Goal: Check status: Check status

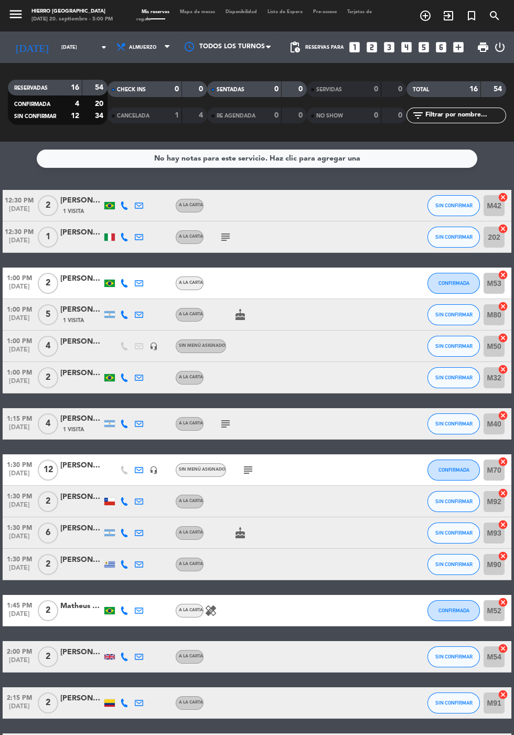
scroll to position [76, 0]
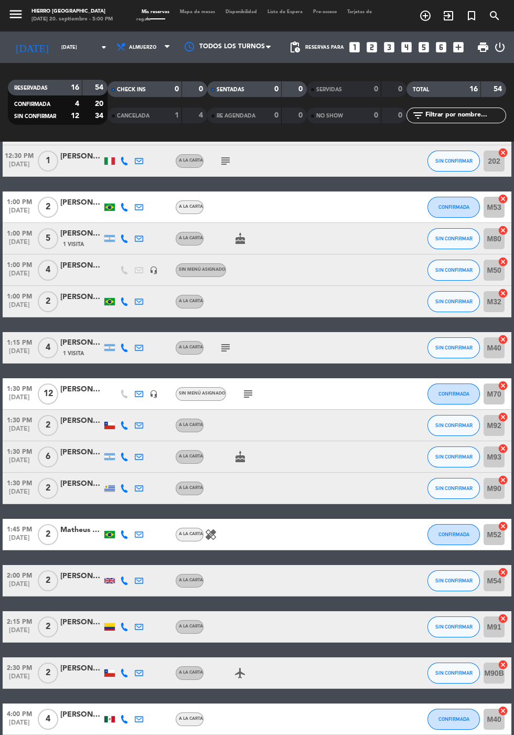
click at [228, 345] on icon "subject" at bounding box center [225, 348] width 13 height 13
click at [251, 398] on icon "subject" at bounding box center [248, 394] width 13 height 13
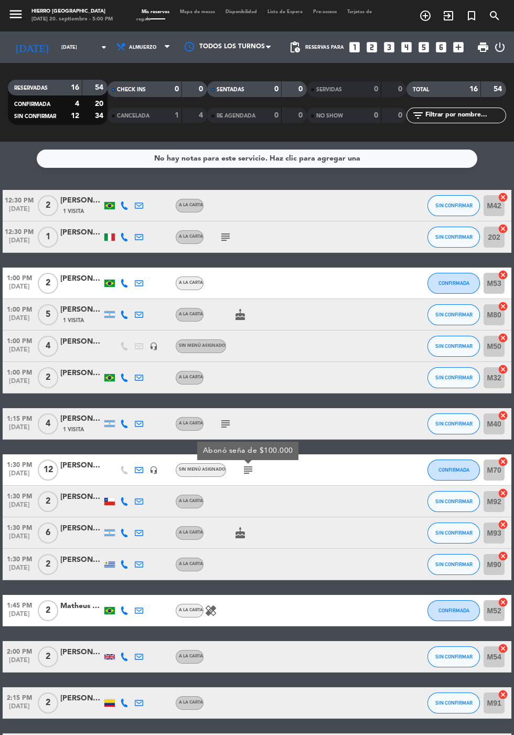
scroll to position [0, 0]
click at [230, 242] on icon "subject" at bounding box center [225, 237] width 13 height 13
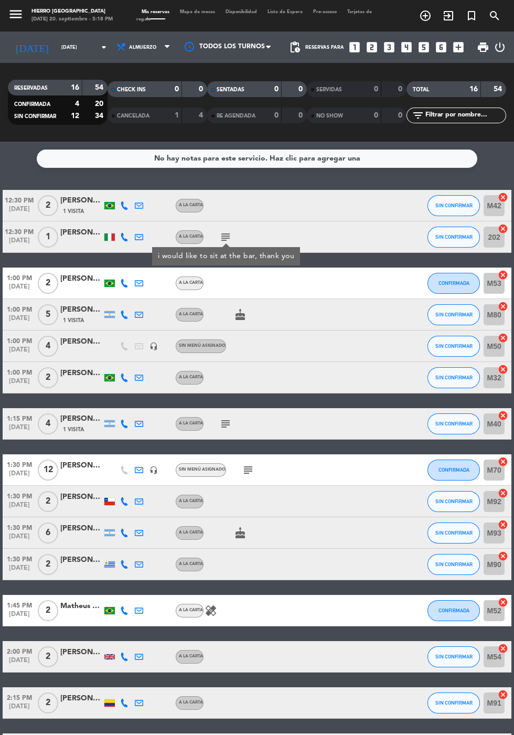
click at [56, 42] on input "[DATE]" at bounding box center [89, 47] width 66 height 16
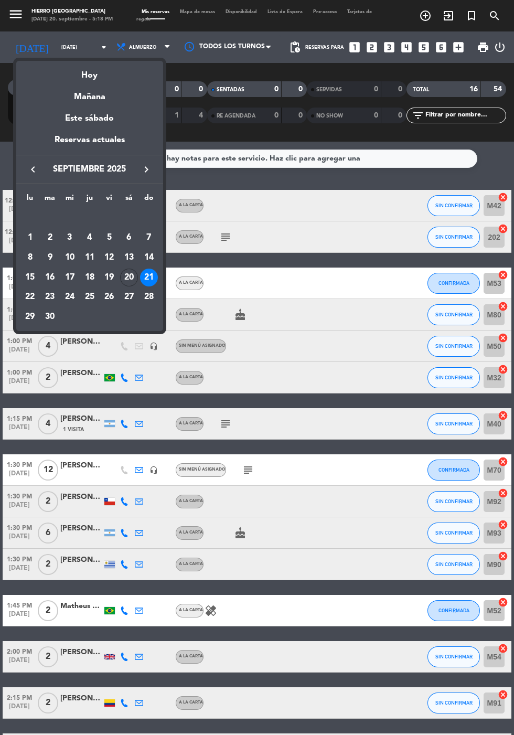
click at [90, 75] on div "Hoy" at bounding box center [89, 72] width 147 height 22
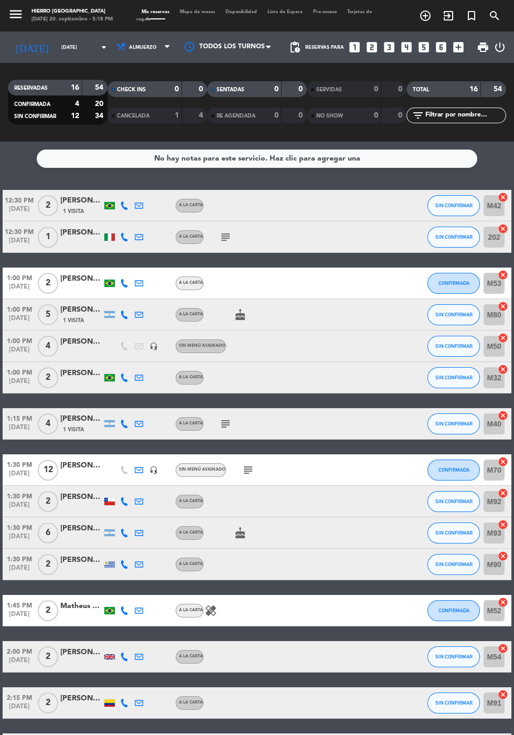
type input "[DATE]"
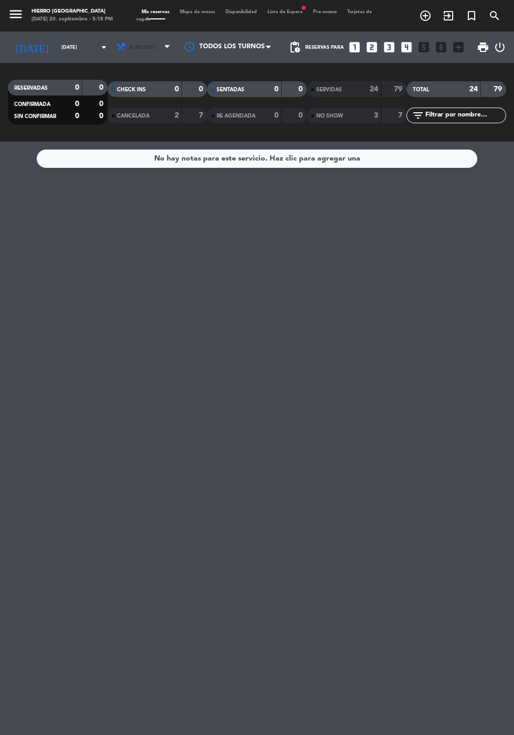
click at [132, 57] on span "Almuerzo" at bounding box center [144, 47] width 63 height 23
click at [126, 127] on div "menu Hierro [PERSON_NAME] [DATE] 20. septiembre - 5:18 PM Mis reservas Mapa de …" at bounding box center [257, 71] width 514 height 142
click at [56, 50] on input "[DATE]" at bounding box center [89, 47] width 66 height 16
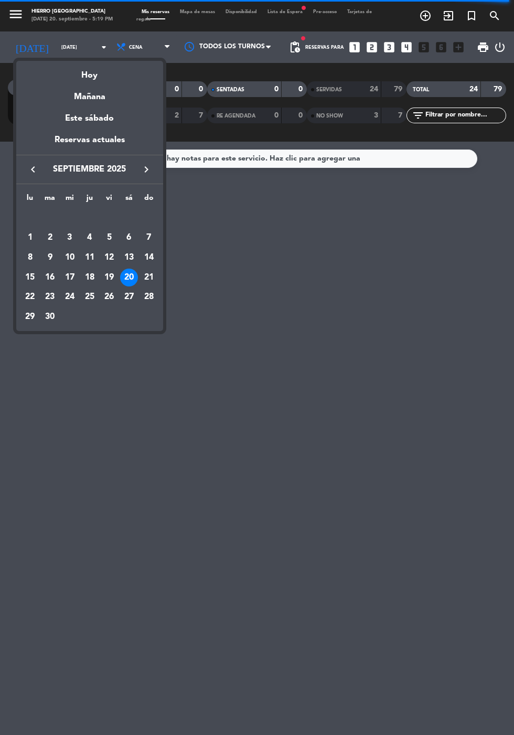
click at [264, 342] on div at bounding box center [257, 367] width 514 height 735
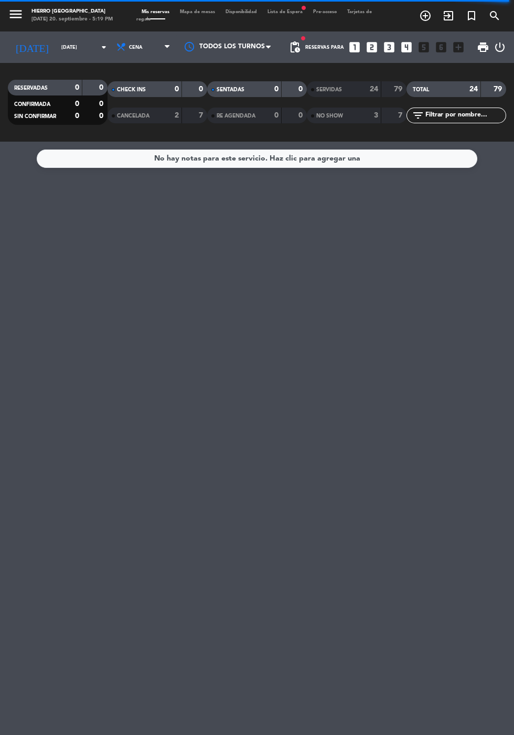
click at [150, 12] on span "Mis reservas" at bounding box center [155, 11] width 38 height 5
click at [129, 47] on span "Cena" at bounding box center [136, 48] width 14 height 6
click at [113, 115] on div "menu Hierro [PERSON_NAME] [DATE] 20. septiembre - 5:19 PM Mis reservas Mapa de …" at bounding box center [257, 71] width 514 height 142
